Goal: Check status

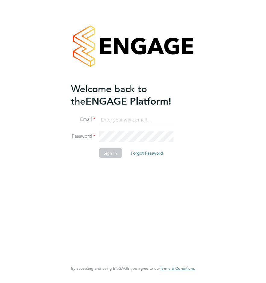
type input "[EMAIL_ADDRESS][DOMAIN_NAME]"
click at [110, 153] on button "Sign In" at bounding box center [110, 153] width 23 height 10
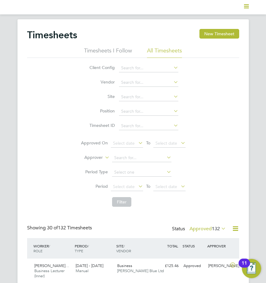
click at [220, 231] on icon at bounding box center [220, 228] width 0 height 8
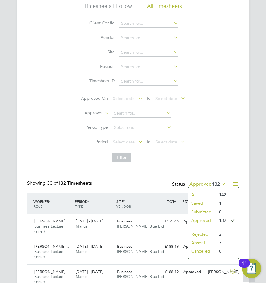
click at [217, 222] on li "132" at bounding box center [221, 220] width 10 height 8
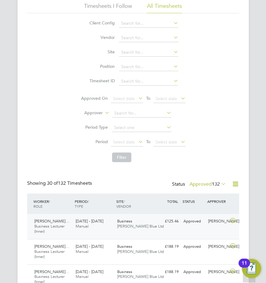
click at [92, 223] on div "22 - 28 Sep 2025 Manual" at bounding box center [94, 223] width 42 height 15
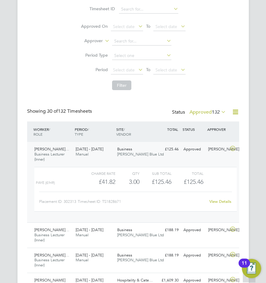
click at [223, 202] on link "View Details" at bounding box center [220, 201] width 22 height 5
